Goal: Find specific page/section: Find specific page/section

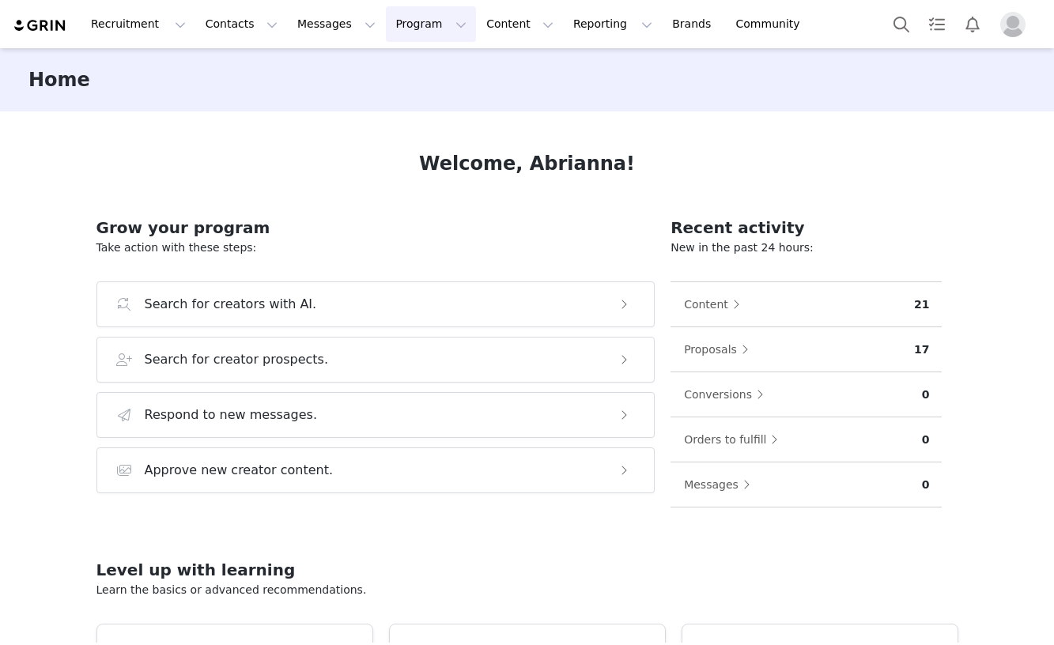
click at [421, 22] on button "Program Program" at bounding box center [431, 24] width 90 height 36
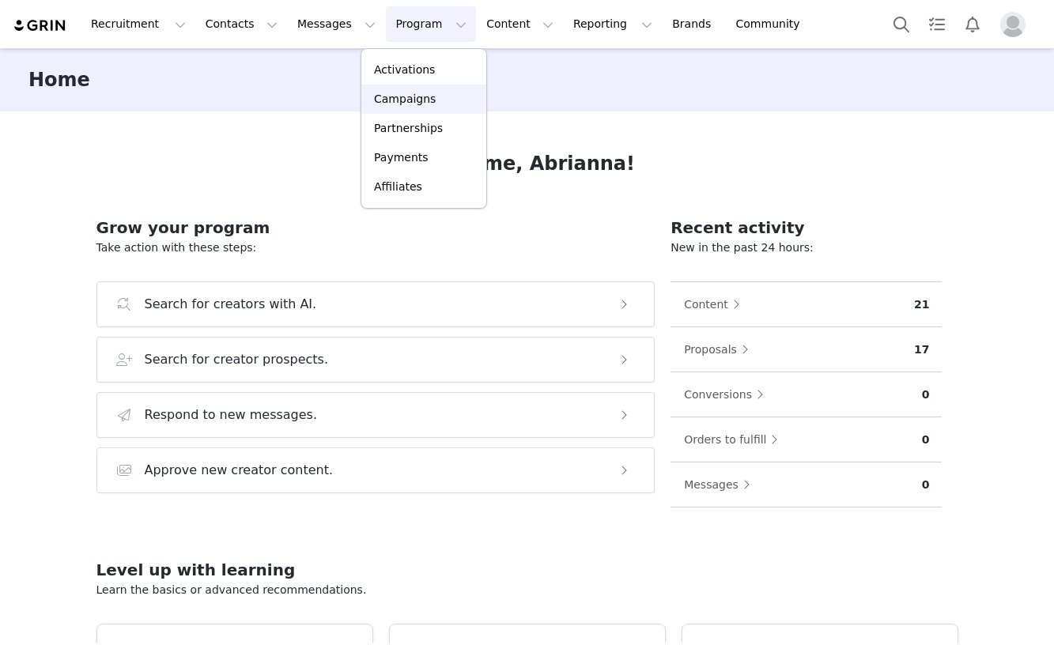
click at [418, 90] on link "Campaigns" at bounding box center [423, 99] width 125 height 29
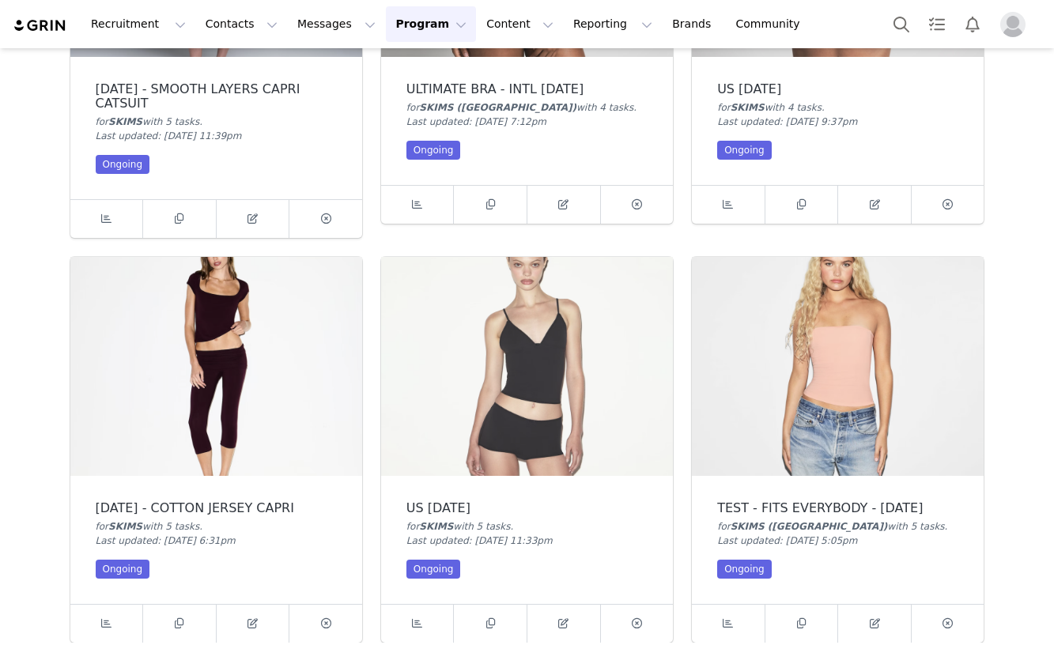
scroll to position [312, 0]
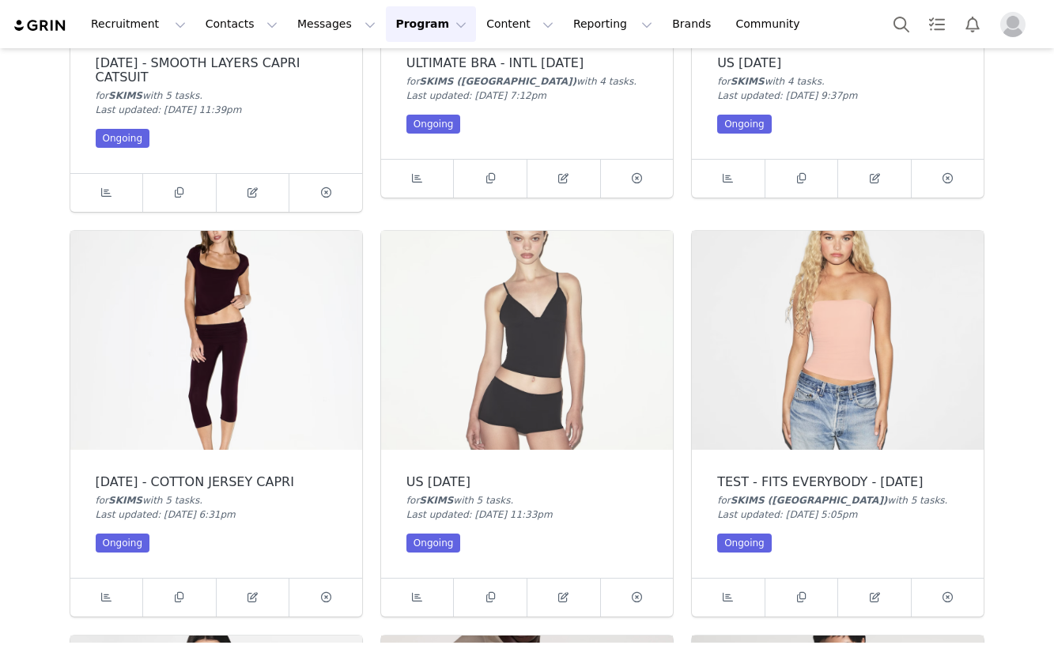
click at [304, 420] on img at bounding box center [216, 340] width 292 height 219
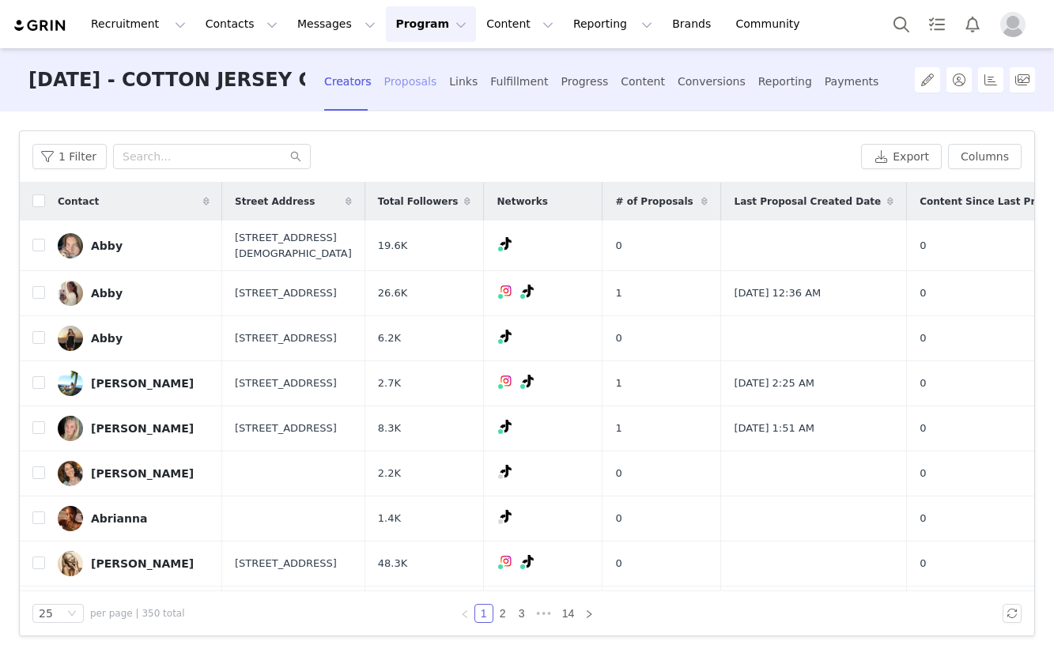
click at [407, 75] on div "Proposals" at bounding box center [410, 82] width 53 height 42
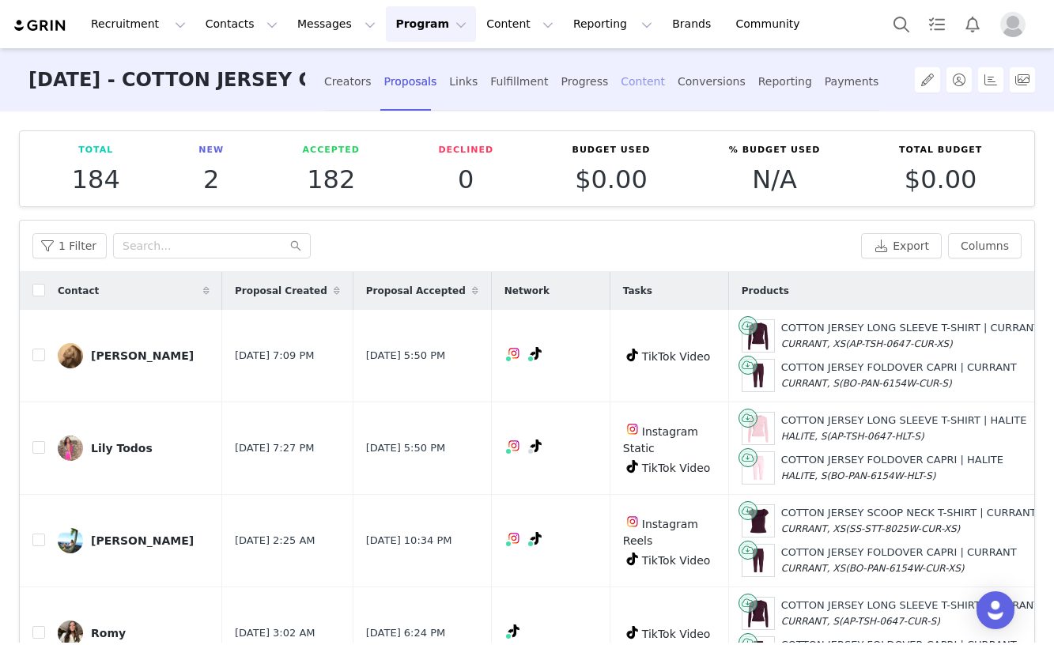
click at [621, 87] on div "Content" at bounding box center [643, 82] width 44 height 42
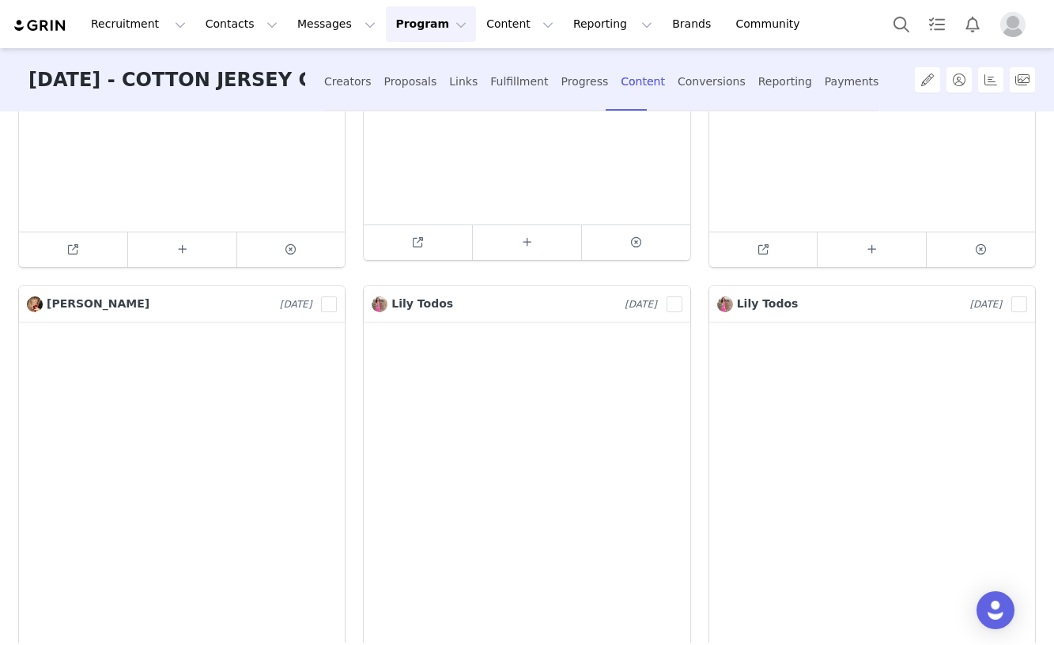
scroll to position [2541, 0]
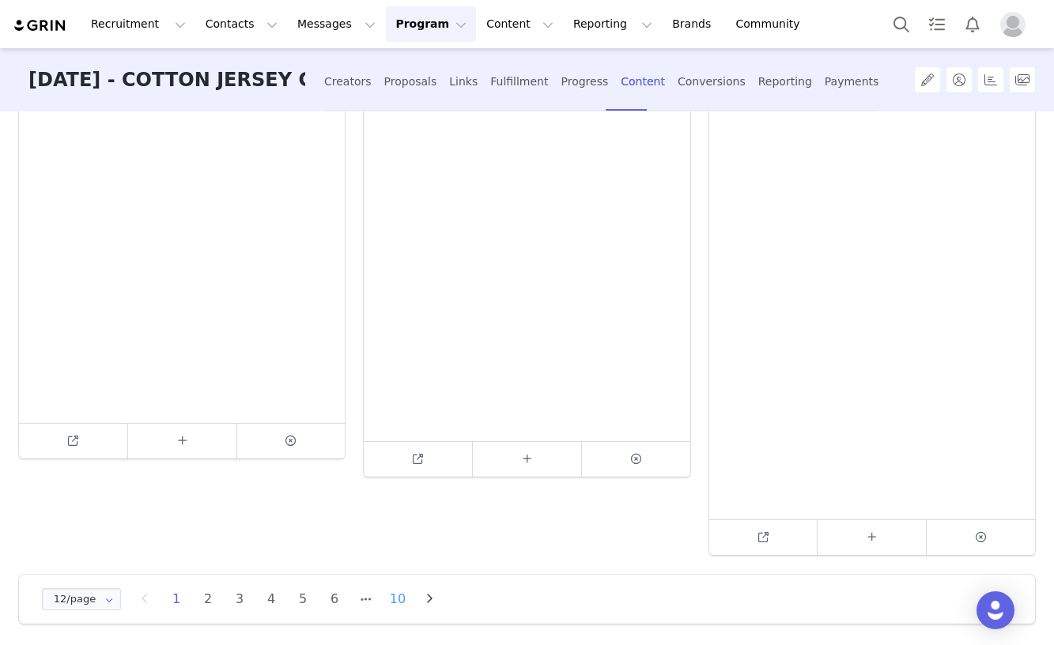
click at [405, 599] on li "10" at bounding box center [398, 599] width 24 height 22
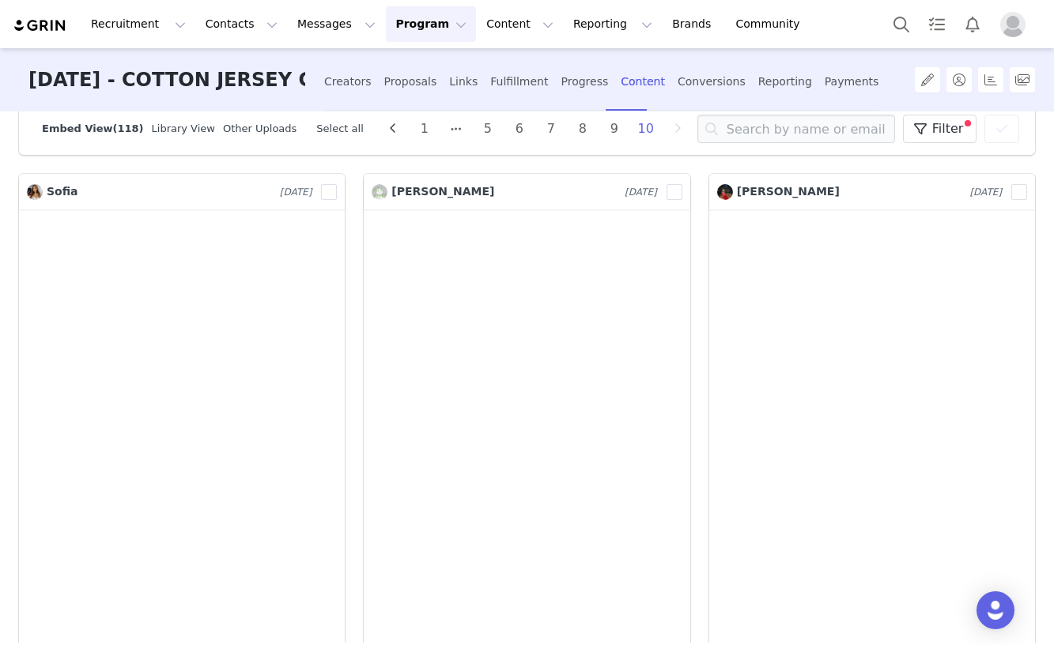
scroll to position [0, 0]
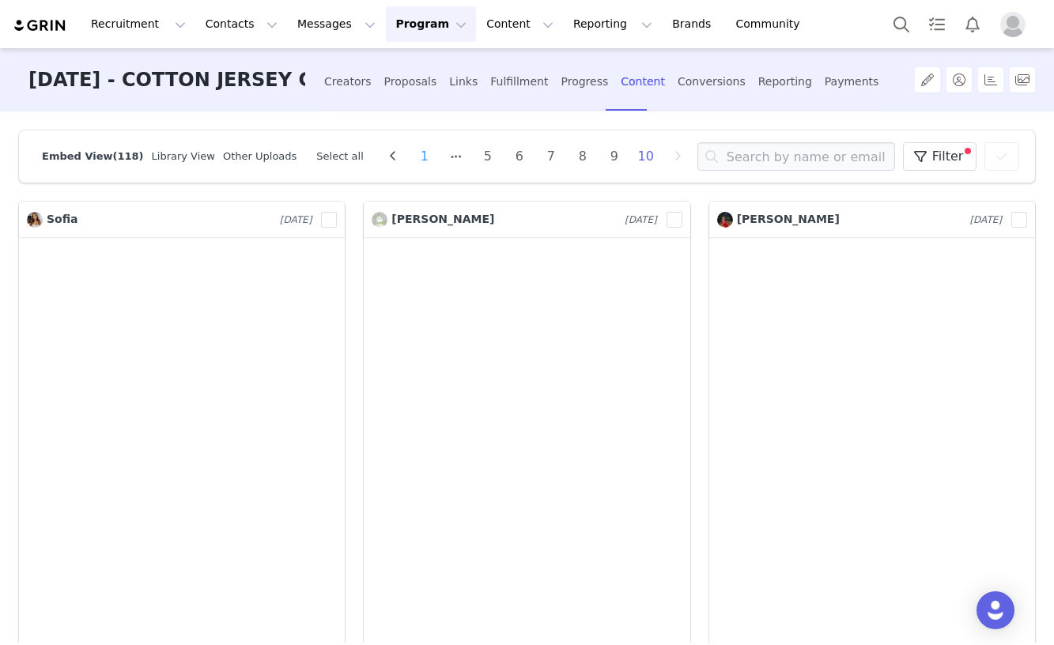
click at [413, 156] on li "1" at bounding box center [425, 157] width 24 height 22
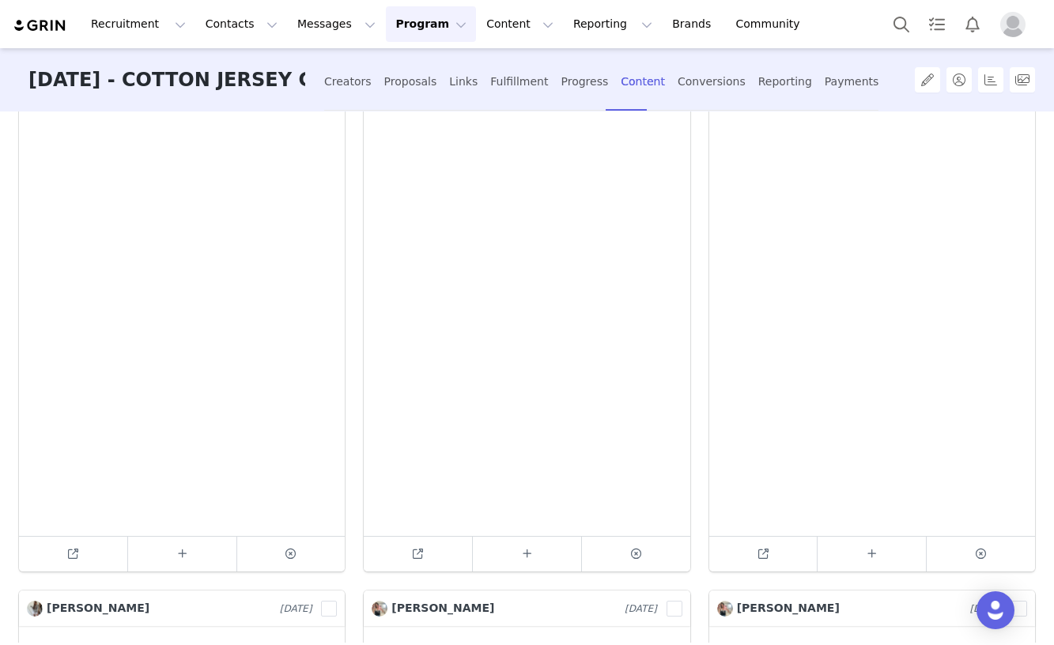
scroll to position [312, 0]
